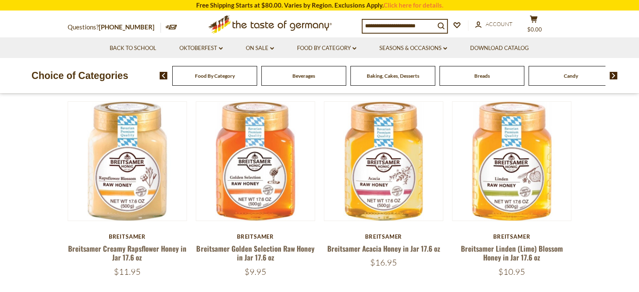
scroll to position [84, 0]
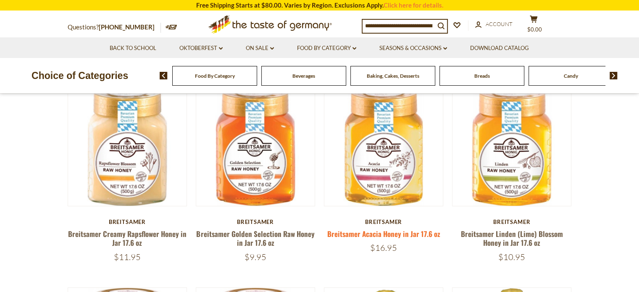
click at [400, 234] on link "Breitsamer Acacia Honey in Jar 17.6 oz" at bounding box center [383, 234] width 113 height 11
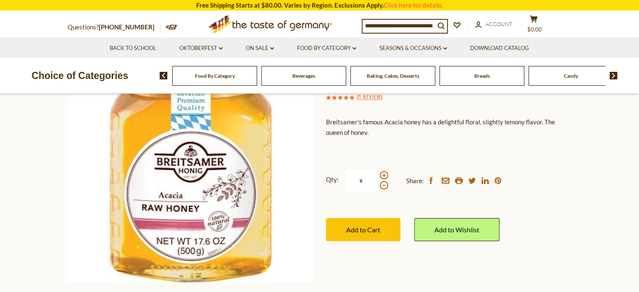
scroll to position [126, 0]
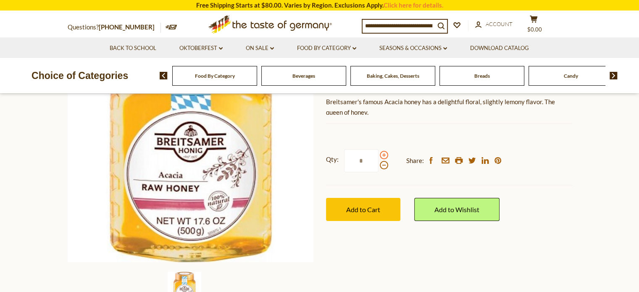
click at [384, 155] on span at bounding box center [384, 155] width 8 height 8
click at [379, 155] on input "*" at bounding box center [361, 160] width 34 height 23
click at [384, 155] on span at bounding box center [384, 155] width 8 height 8
click at [379, 155] on input "*" at bounding box center [361, 160] width 34 height 23
click at [384, 155] on span at bounding box center [384, 155] width 8 height 8
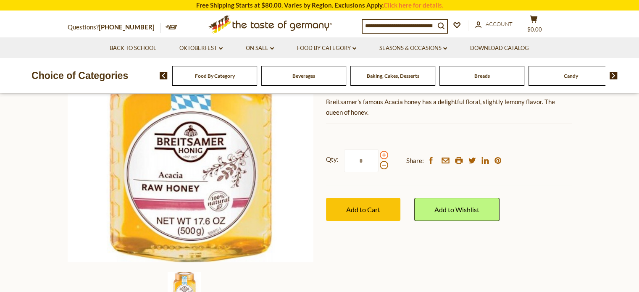
click at [379, 155] on input "*" at bounding box center [361, 160] width 34 height 23
click at [384, 155] on span at bounding box center [384, 155] width 8 height 8
click at [379, 155] on input "*" at bounding box center [361, 160] width 34 height 23
click at [384, 155] on span at bounding box center [384, 155] width 8 height 8
click at [379, 155] on input "*" at bounding box center [361, 160] width 34 height 23
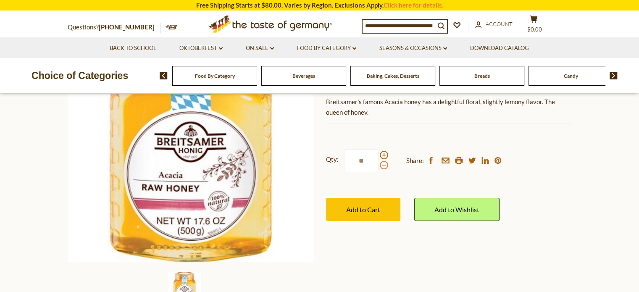
click at [383, 164] on span at bounding box center [384, 165] width 8 height 8
click at [379, 164] on input "**" at bounding box center [361, 160] width 34 height 23
click at [383, 164] on span at bounding box center [384, 165] width 8 height 8
click at [379, 164] on input "*" at bounding box center [361, 160] width 34 height 23
click at [383, 164] on span at bounding box center [384, 165] width 8 height 8
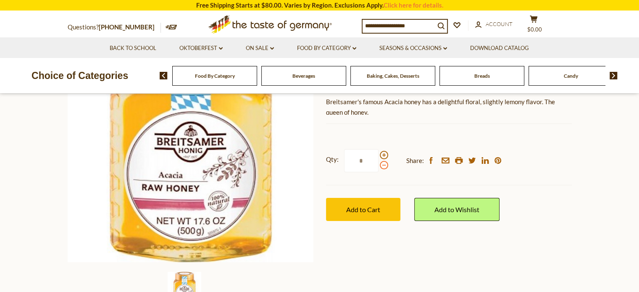
click at [379, 164] on input "*" at bounding box center [361, 160] width 34 height 23
type input "*"
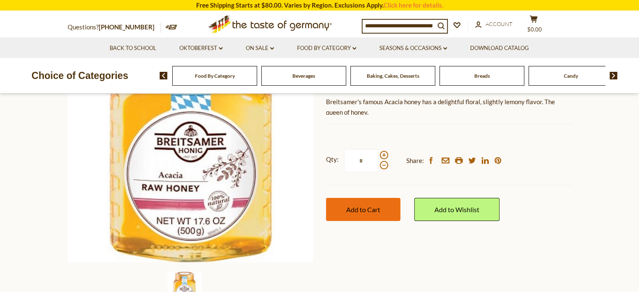
click at [375, 213] on span "Add to Cart" at bounding box center [363, 209] width 34 height 8
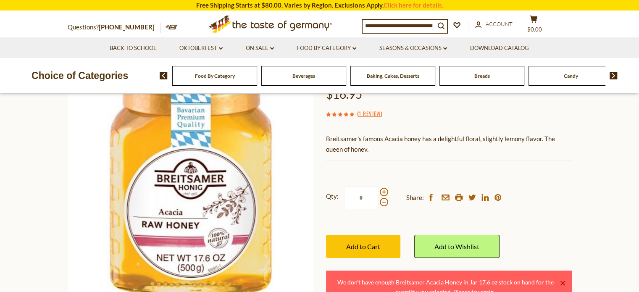
scroll to position [84, 0]
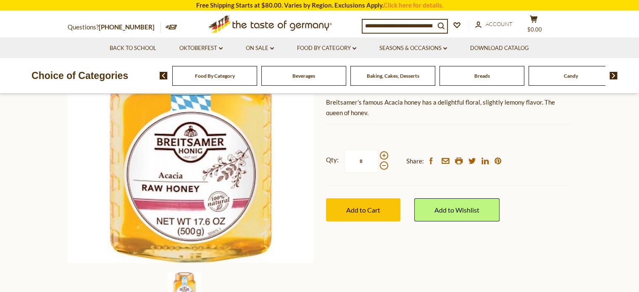
scroll to position [126, 0]
click at [382, 155] on span at bounding box center [384, 155] width 8 height 8
click at [379, 155] on input "*" at bounding box center [361, 160] width 34 height 23
click at [382, 155] on span at bounding box center [384, 155] width 8 height 8
click at [379, 155] on input "*" at bounding box center [361, 160] width 34 height 23
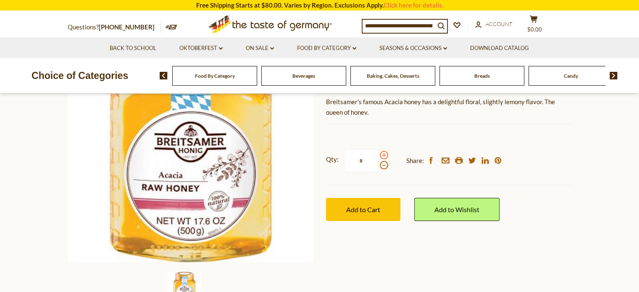
click at [382, 155] on span at bounding box center [384, 155] width 8 height 8
click at [379, 155] on input "*" at bounding box center [361, 160] width 34 height 23
click at [382, 155] on span at bounding box center [384, 155] width 8 height 8
click at [379, 155] on input "*" at bounding box center [361, 160] width 34 height 23
click at [384, 165] on span at bounding box center [384, 165] width 8 height 8
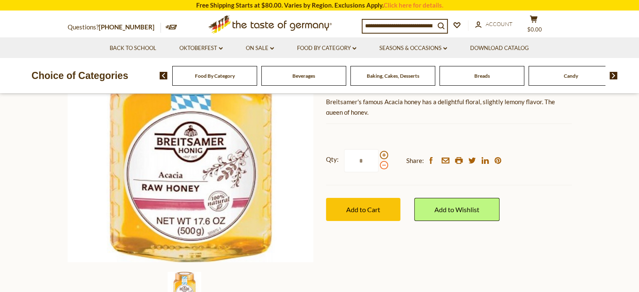
click at [379, 165] on input "*" at bounding box center [361, 160] width 34 height 23
click at [384, 165] on span at bounding box center [384, 165] width 8 height 8
click at [379, 165] on input "*" at bounding box center [361, 160] width 34 height 23
click at [383, 154] on span at bounding box center [384, 155] width 8 height 8
click at [379, 154] on input "*" at bounding box center [361, 160] width 34 height 23
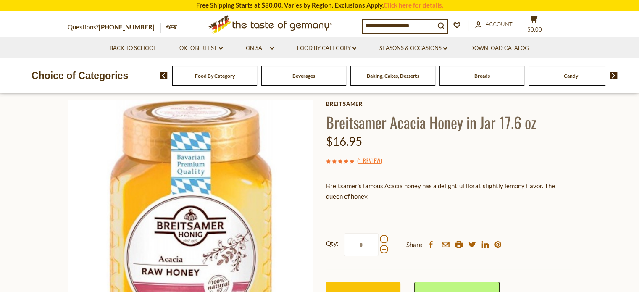
scroll to position [84, 0]
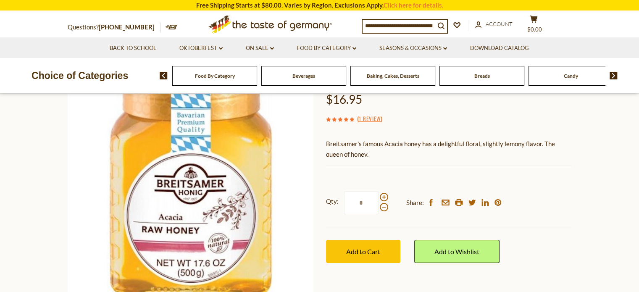
drag, startPoint x: 362, startPoint y: 206, endPoint x: 357, endPoint y: 206, distance: 5.0
click at [357, 206] on input "*" at bounding box center [361, 202] width 34 height 23
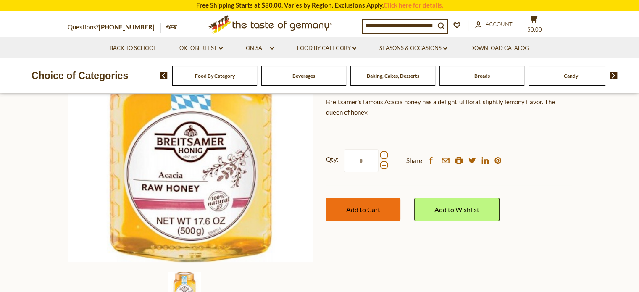
type input "*"
click at [376, 210] on span "Add to Cart" at bounding box center [363, 209] width 34 height 8
